Goal: Communication & Community: Answer question/provide support

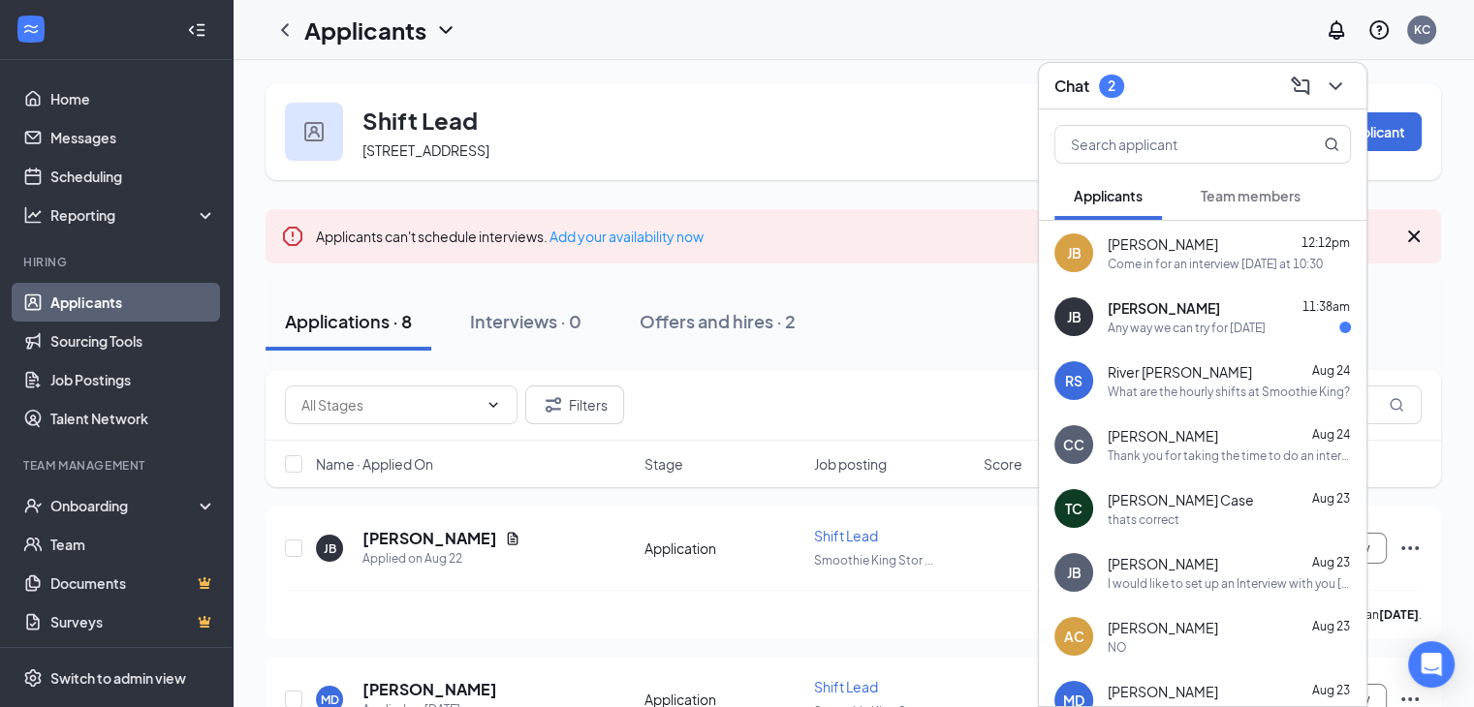
click at [1128, 333] on div "Any way we can try for [DATE]" at bounding box center [1187, 328] width 158 height 16
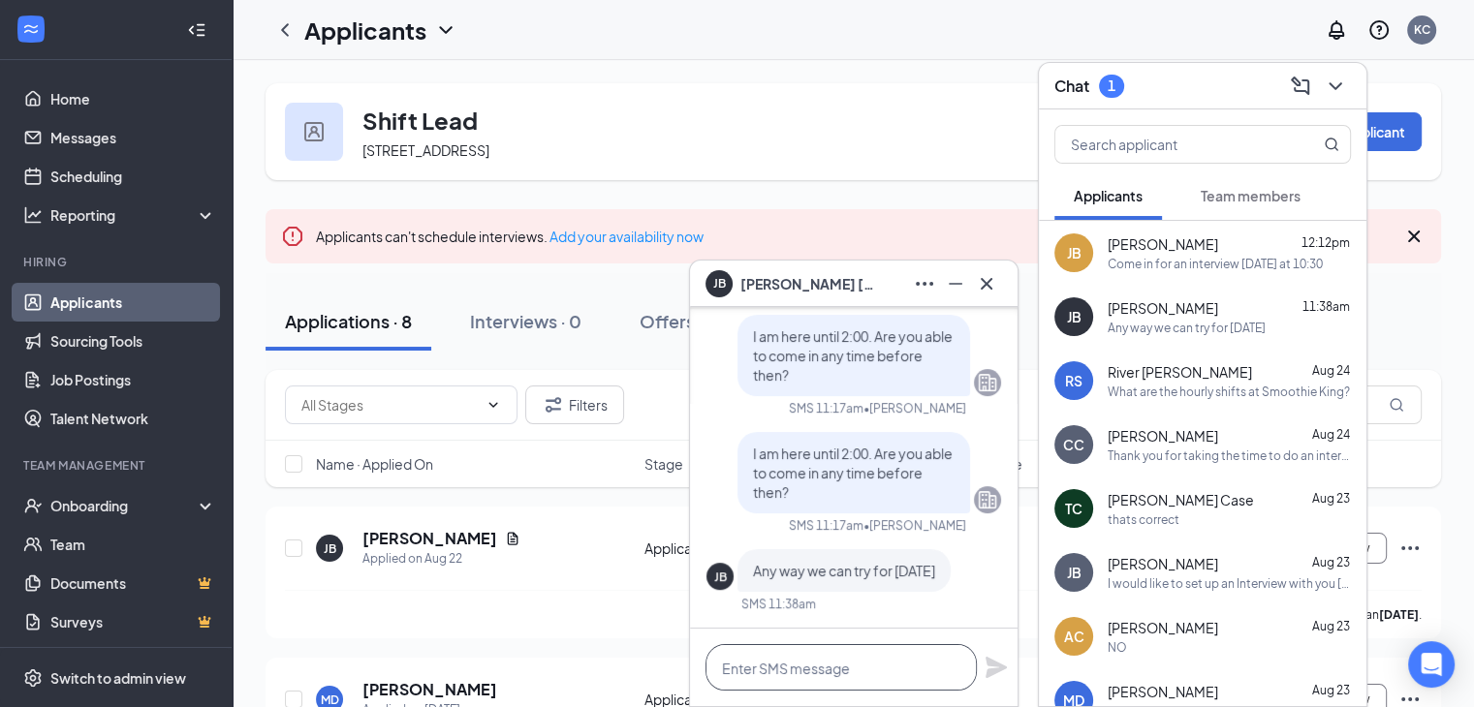
click at [806, 676] on textarea at bounding box center [841, 667] width 271 height 47
type textarea "Yeah, thats fine"
click at [996, 667] on icon "Plane" at bounding box center [996, 667] width 21 height 21
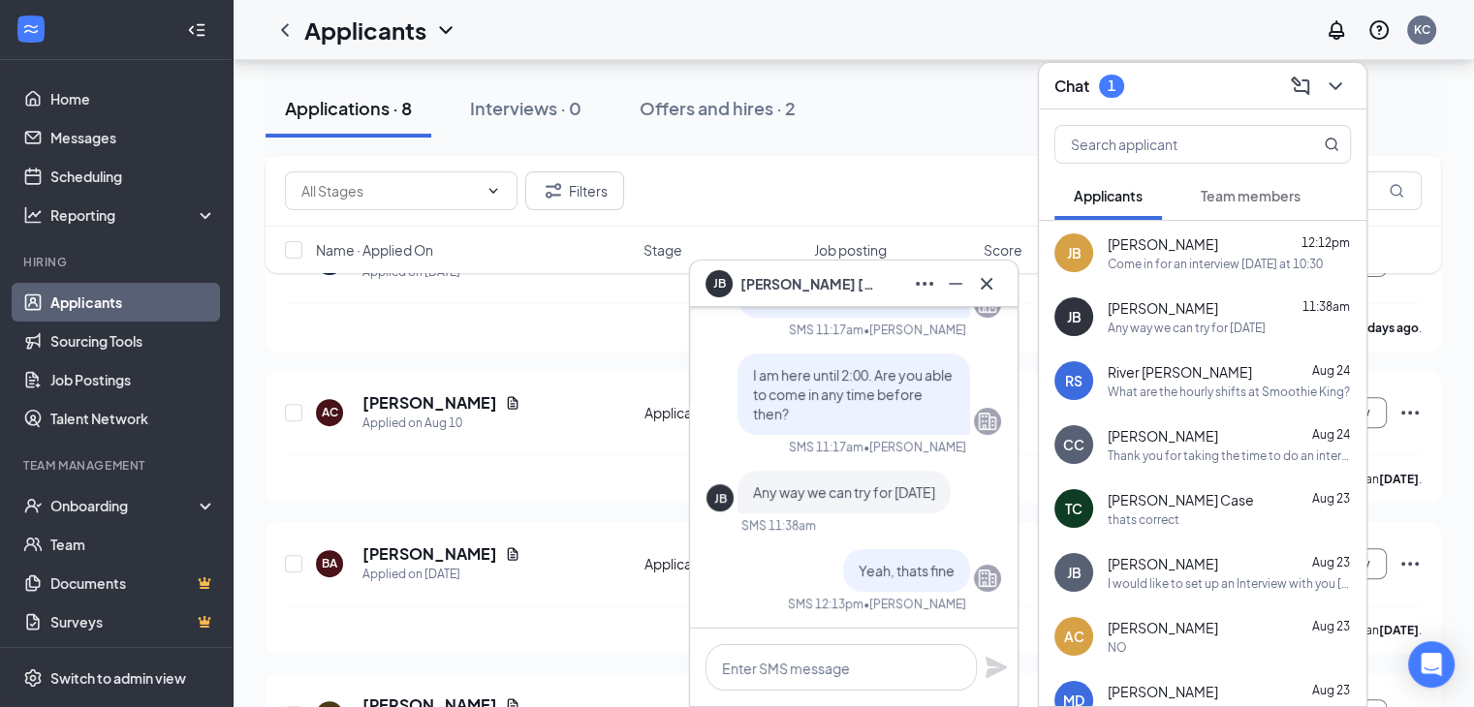
scroll to position [618, 0]
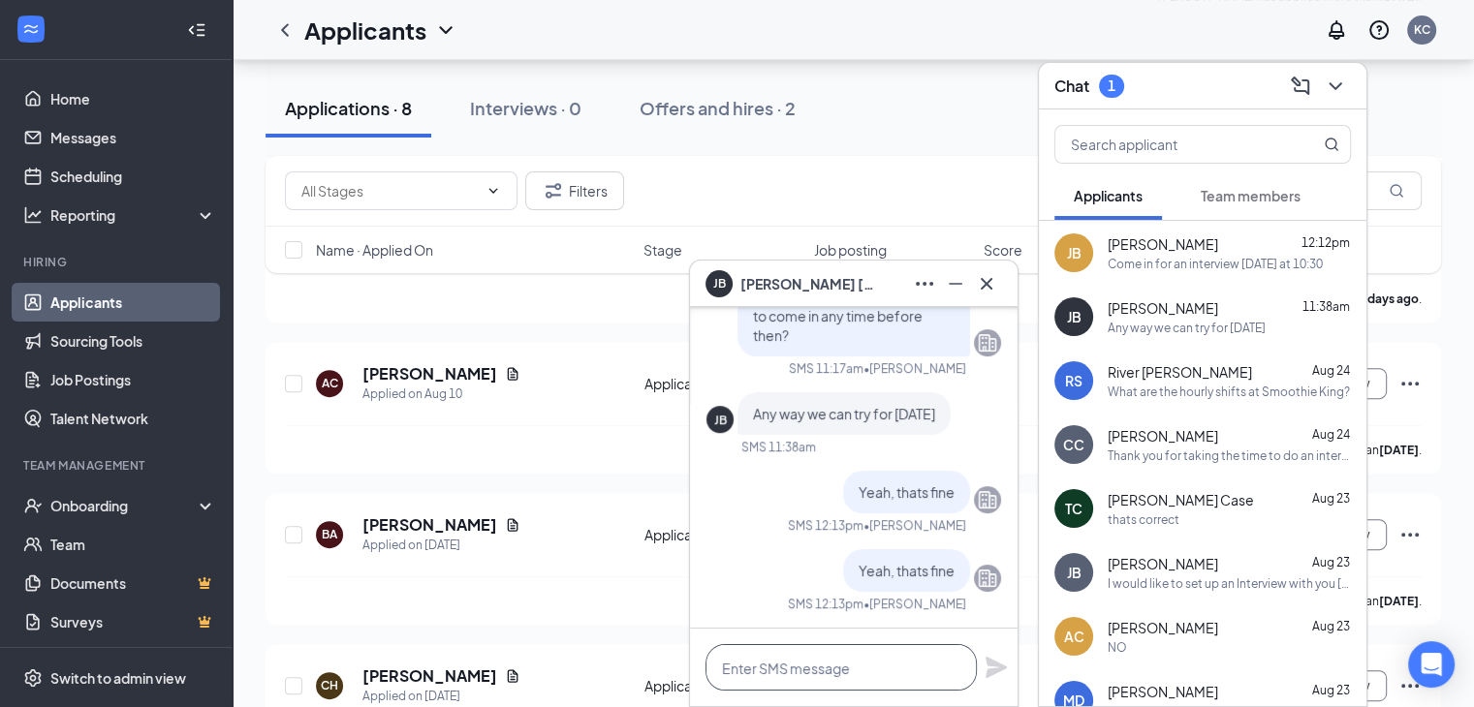
click at [947, 681] on textarea at bounding box center [841, 667] width 271 height 47
type textarea "Im here until 3, wanna do 10AM?"
click at [1004, 668] on icon "Plane" at bounding box center [996, 667] width 21 height 21
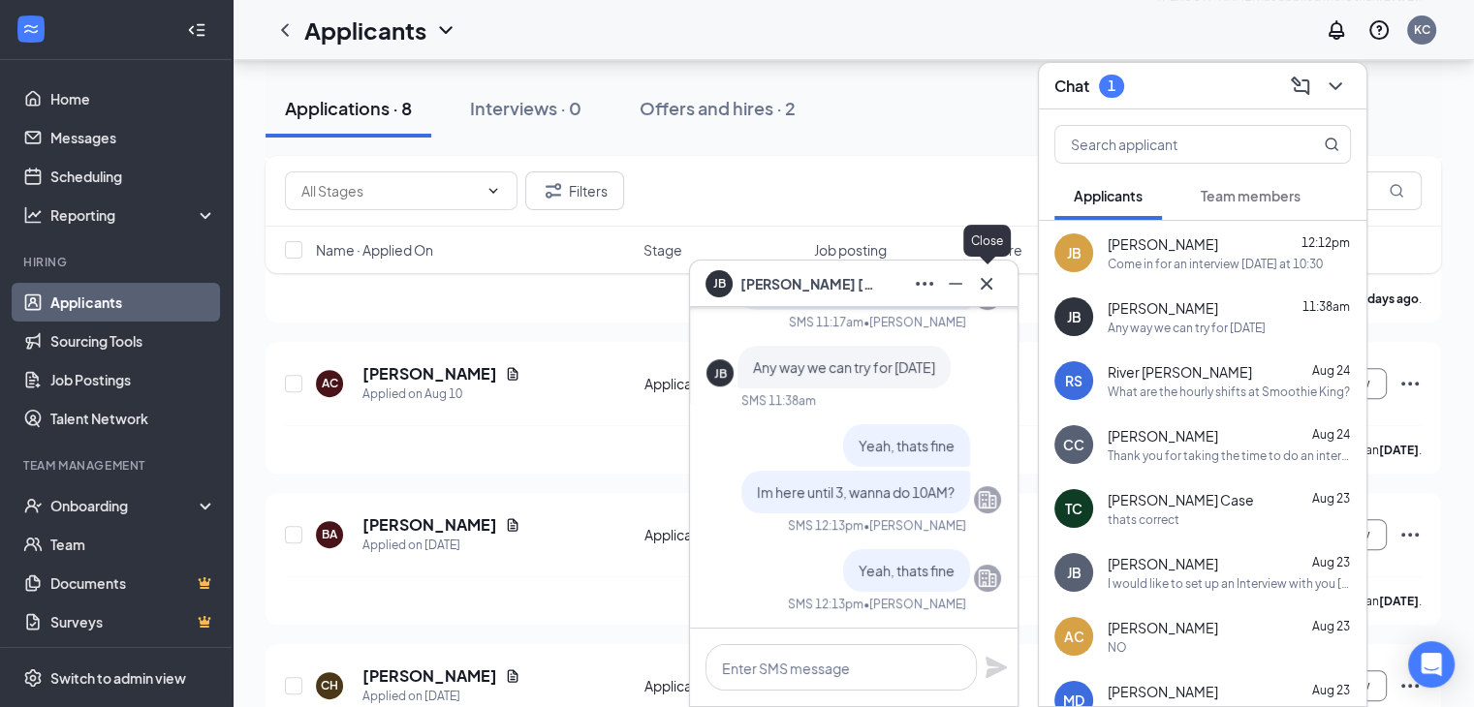
click at [981, 281] on icon "Cross" at bounding box center [986, 283] width 23 height 23
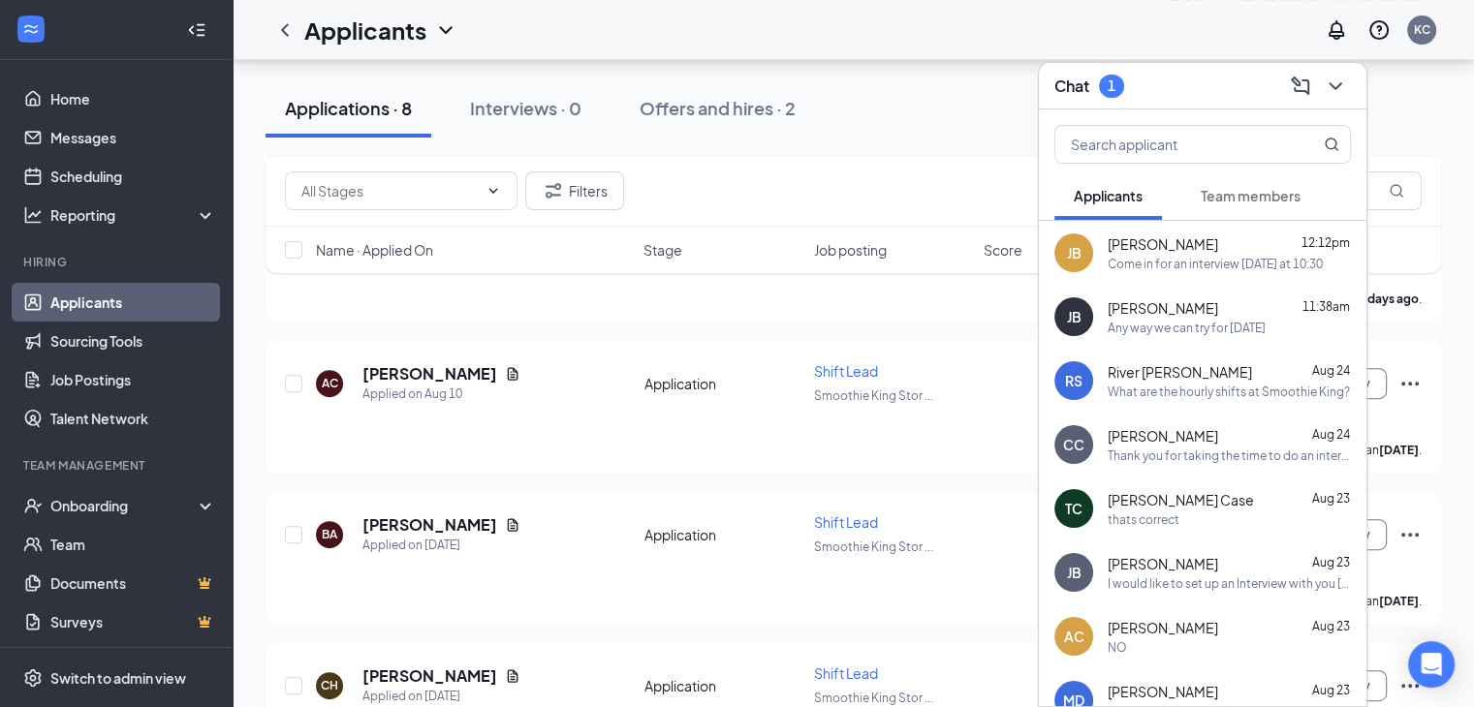
click at [1145, 253] on span "[PERSON_NAME]" at bounding box center [1163, 244] width 110 height 19
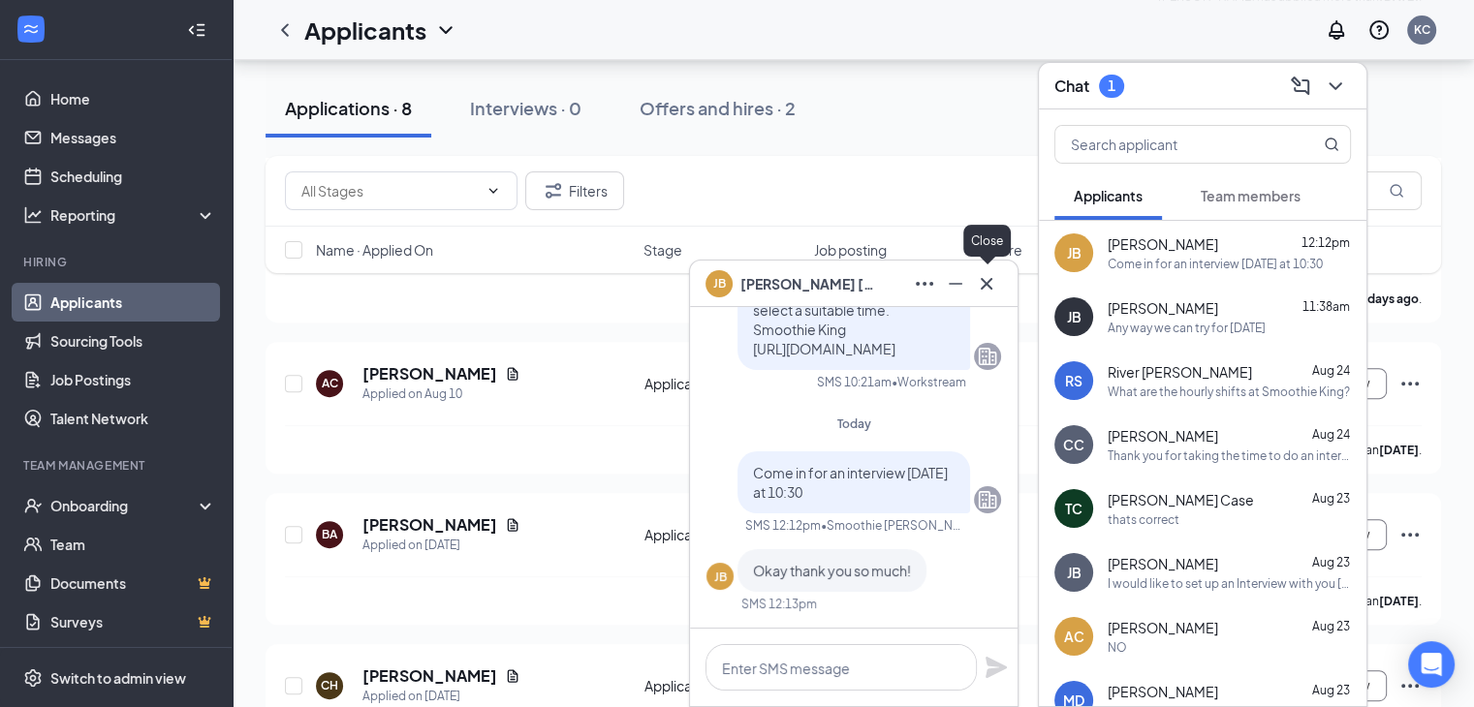
click at [983, 283] on icon "Cross" at bounding box center [986, 283] width 23 height 23
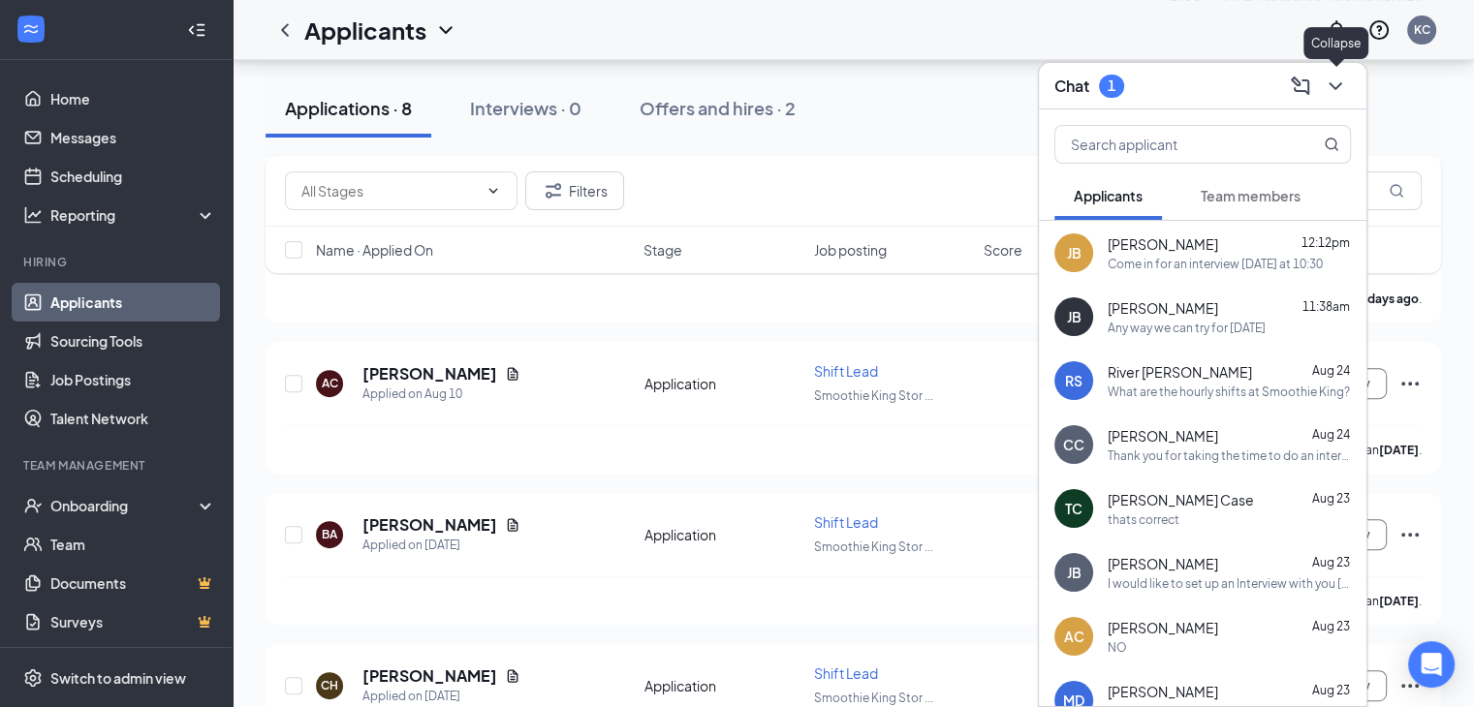
click at [1337, 85] on icon "ChevronDown" at bounding box center [1335, 86] width 13 height 8
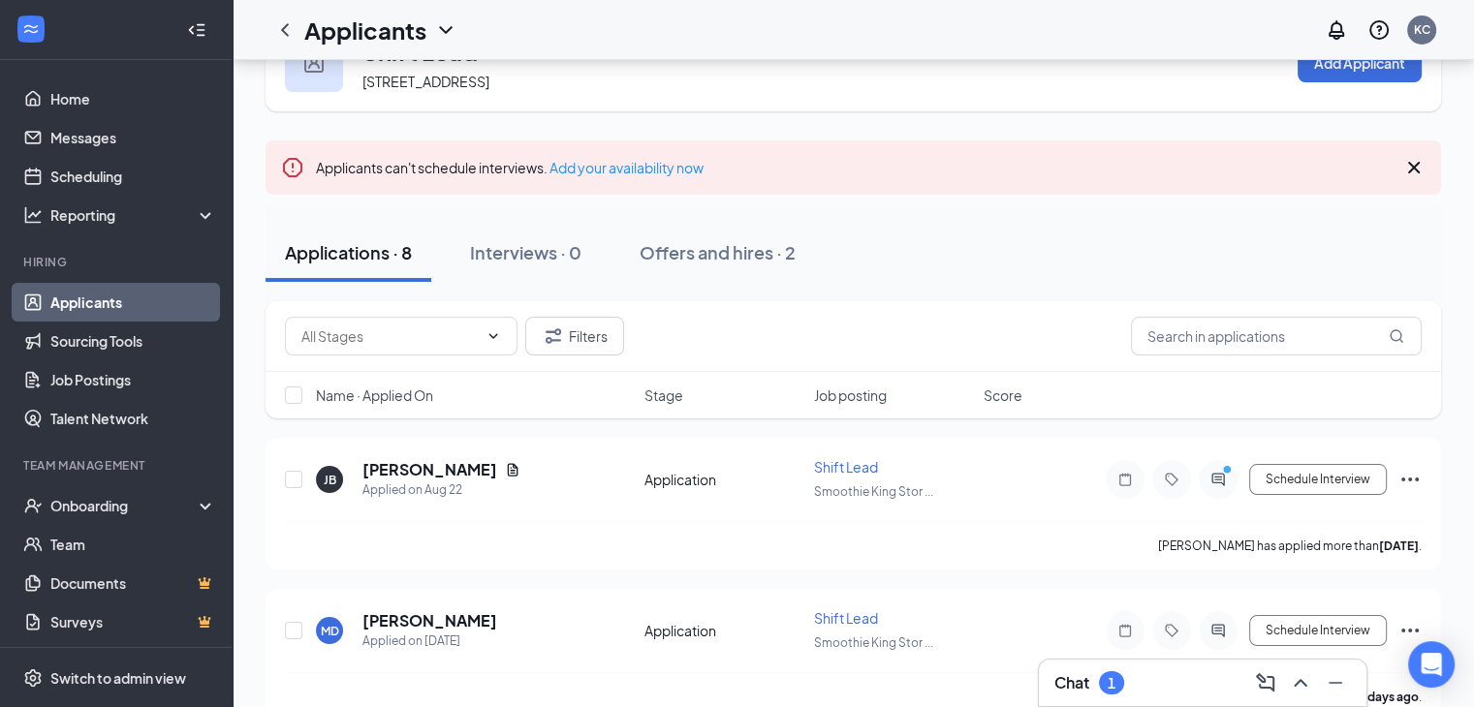
scroll to position [70, 0]
